Goal: Task Accomplishment & Management: Manage account settings

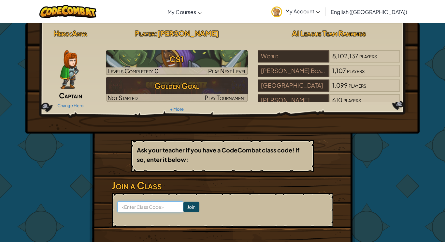
click at [147, 204] on input at bounding box center [150, 206] width 66 height 11
type input "SameShakeEnemy"
click input "Join" at bounding box center [191, 207] width 16 height 10
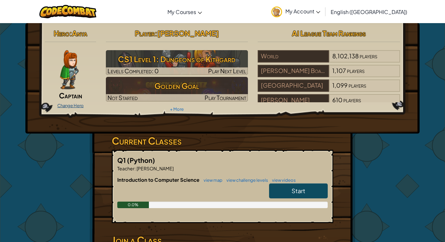
click at [69, 105] on link "Change Hero" at bounding box center [70, 105] width 26 height 5
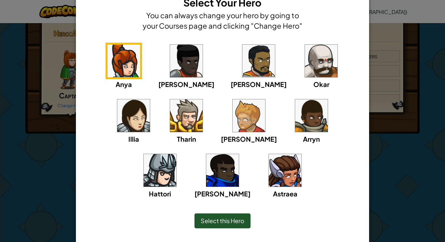
click at [211, 227] on div "Select this Hero" at bounding box center [222, 220] width 56 height 15
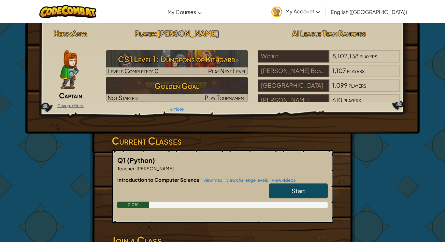
click at [71, 104] on link "Change Hero" at bounding box center [70, 105] width 26 height 5
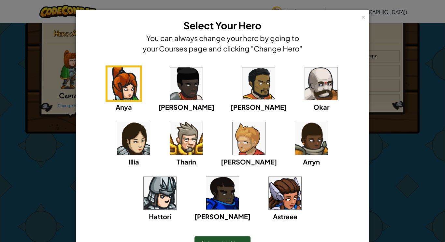
click at [305, 88] on img at bounding box center [321, 83] width 33 height 33
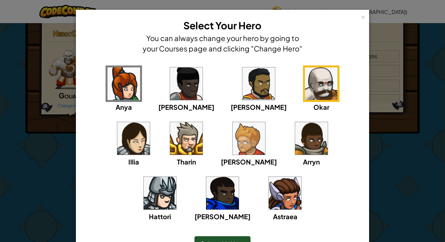
click at [242, 79] on img at bounding box center [258, 83] width 33 height 33
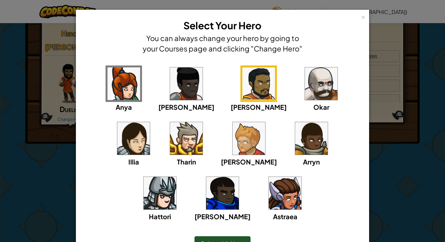
click at [180, 84] on img at bounding box center [186, 83] width 33 height 33
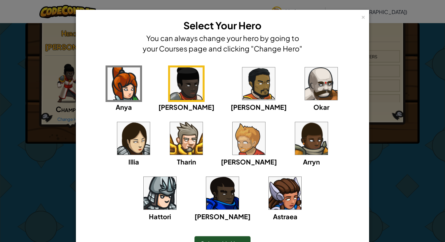
click at [242, 85] on img at bounding box center [258, 83] width 33 height 33
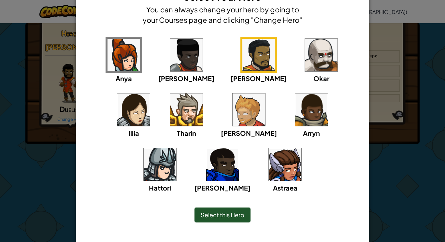
scroll to position [29, 0]
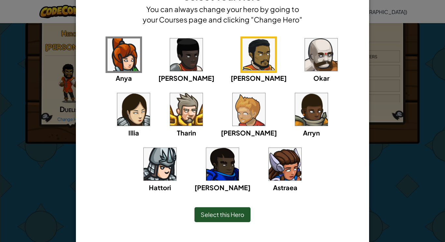
click at [221, 125] on div "[PERSON_NAME]" at bounding box center [249, 114] width 56 height 47
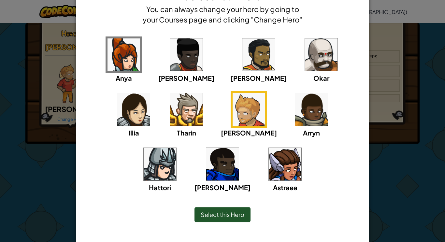
click at [227, 211] on span "Select this Hero" at bounding box center [223, 214] width 44 height 7
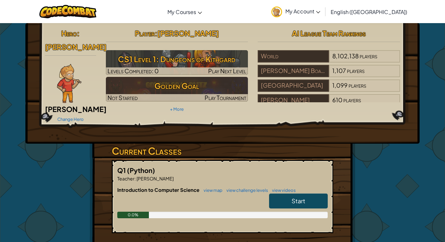
click at [72, 105] on span "[PERSON_NAME]" at bounding box center [76, 109] width 62 height 9
click at [84, 38] on h2 "Hero : [PERSON_NAME]" at bounding box center [70, 39] width 51 height 27
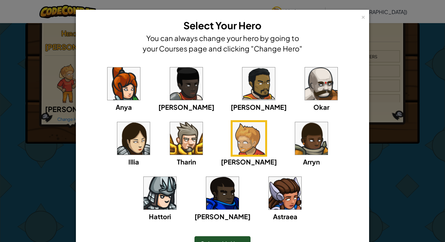
click at [228, 238] on div "Select this Hero" at bounding box center [222, 243] width 56 height 15
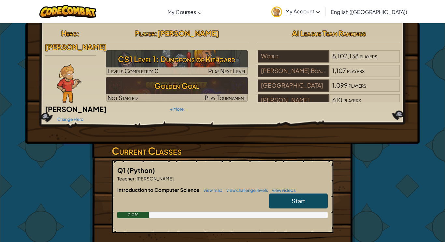
click at [80, 42] on span "[PERSON_NAME]" at bounding box center [76, 46] width 62 height 9
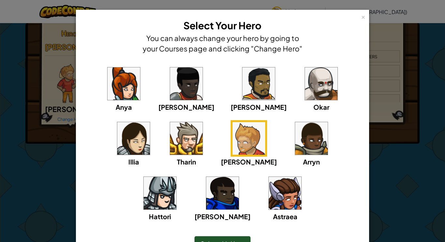
click at [296, 48] on h4 "You can always change your hero by going to your Courses page and clicking "Cha…" at bounding box center [222, 43] width 163 height 21
click at [361, 15] on div "×" at bounding box center [363, 16] width 5 height 7
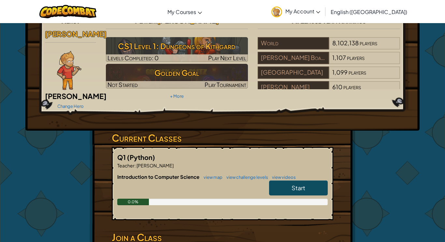
scroll to position [0, 0]
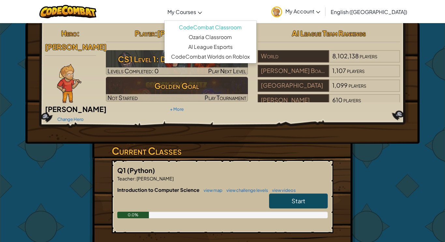
click at [196, 13] on span "My Courses" at bounding box center [181, 11] width 29 height 7
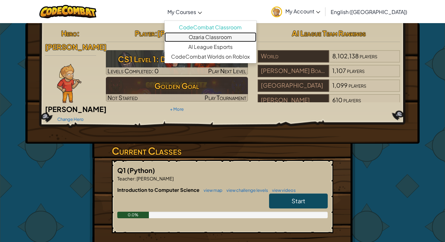
click at [219, 37] on link "Ozaria Classroom" at bounding box center [210, 37] width 92 height 10
